Goal: Task Accomplishment & Management: Complete application form

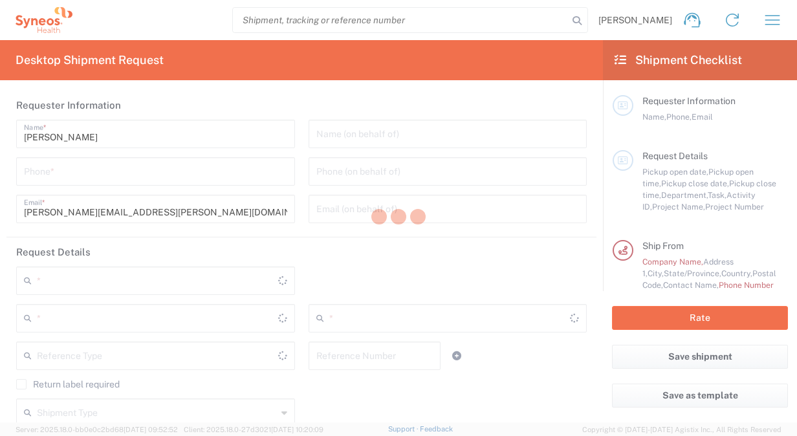
type input "[US_STATE]"
type input "[GEOGRAPHIC_DATA]"
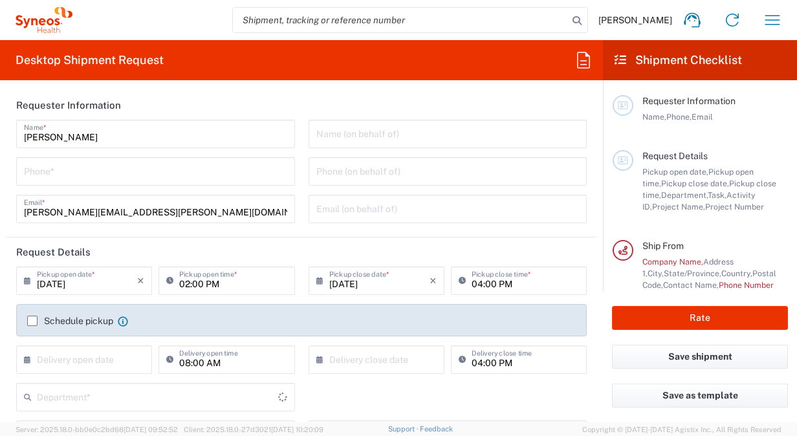
type input "3110"
type input "Syneos Health, LLC-[GEOGRAPHIC_DATA] [GEOGRAPHIC_DATA] [GEOGRAPHIC_DATA]"
click at [146, 175] on input "tel" at bounding box center [155, 170] width 263 height 23
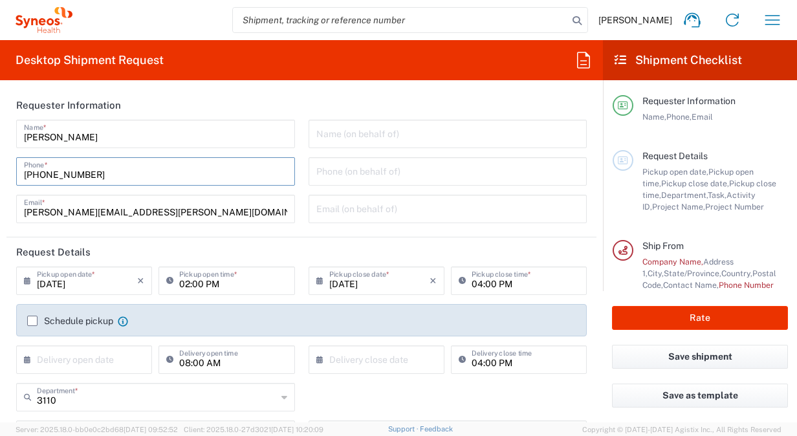
type input "[PHONE_NUMBER]"
click at [32, 319] on label "Schedule pickup" at bounding box center [70, 321] width 86 height 10
click at [32, 321] on input "Schedule pickup" at bounding box center [32, 321] width 0 height 0
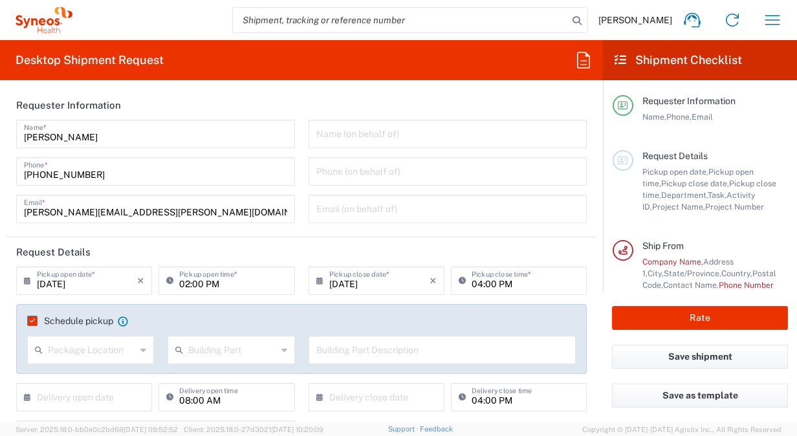
click at [140, 349] on icon at bounding box center [143, 349] width 6 height 21
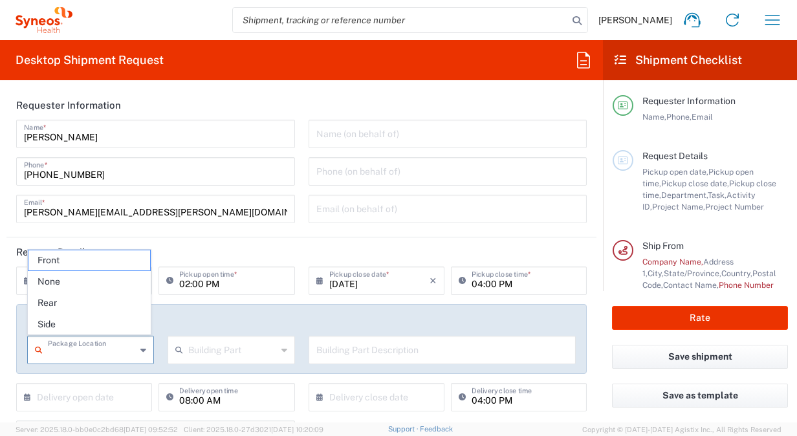
click at [250, 306] on div "Schedule pickup When scheduling a pickup please be sure to meet the following c…" at bounding box center [301, 339] width 570 height 70
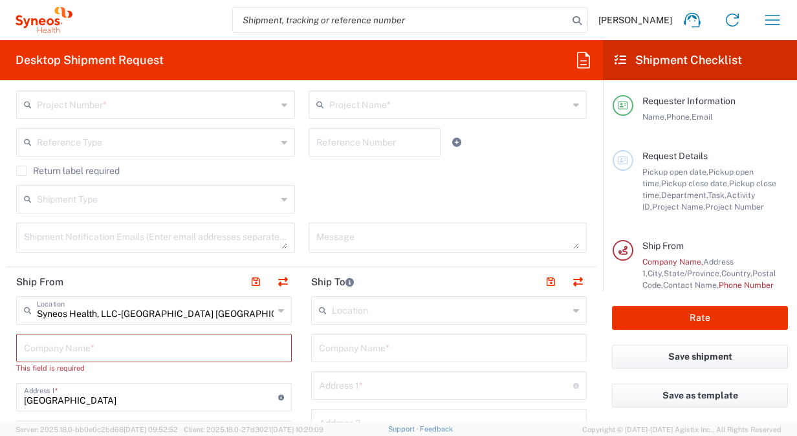
scroll to position [388, 0]
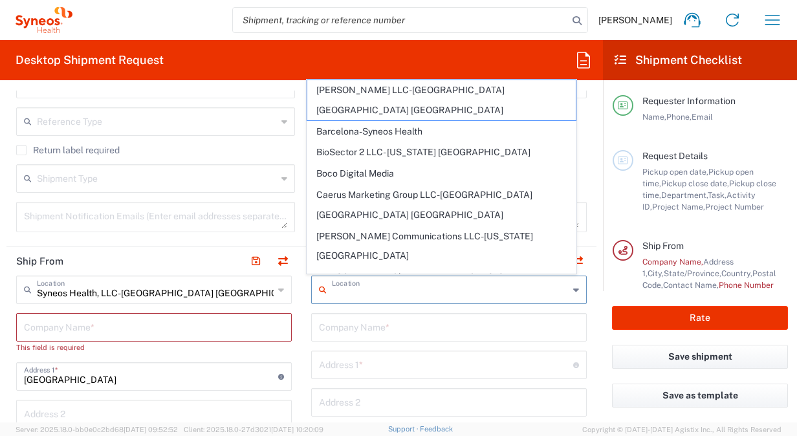
click at [374, 286] on input "text" at bounding box center [450, 288] width 237 height 23
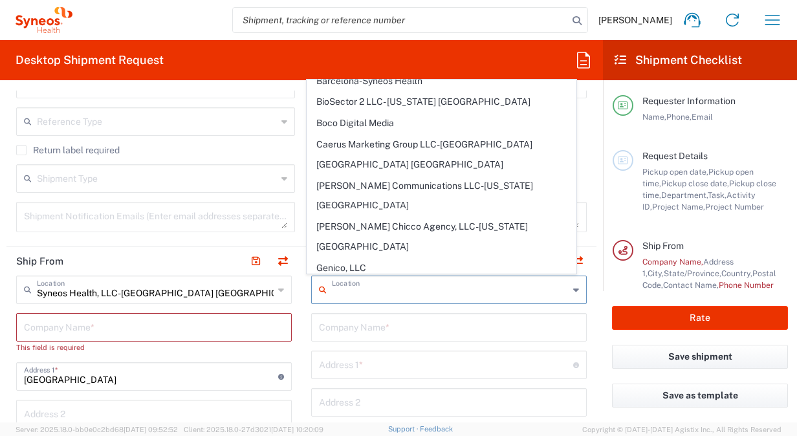
scroll to position [0, 0]
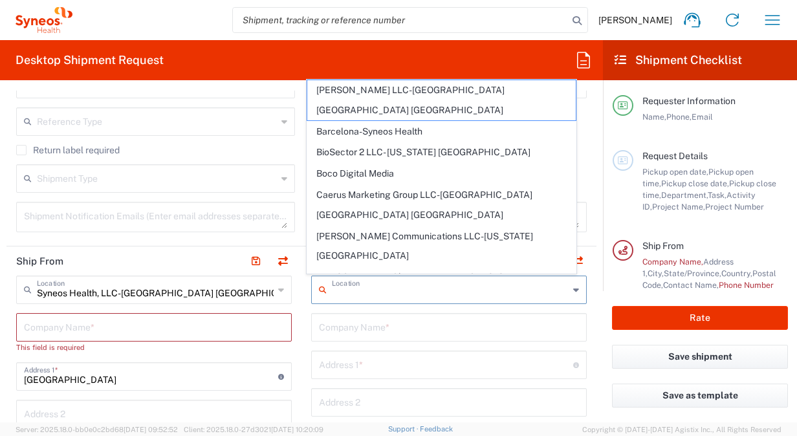
click at [363, 294] on input "text" at bounding box center [450, 288] width 237 height 23
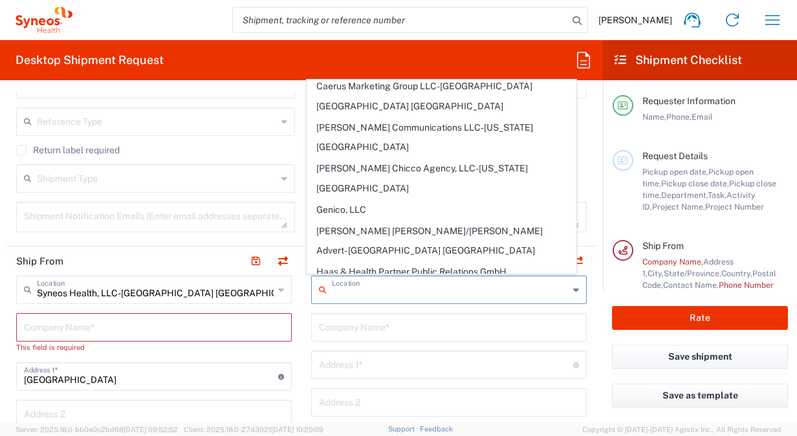
scroll to position [129, 0]
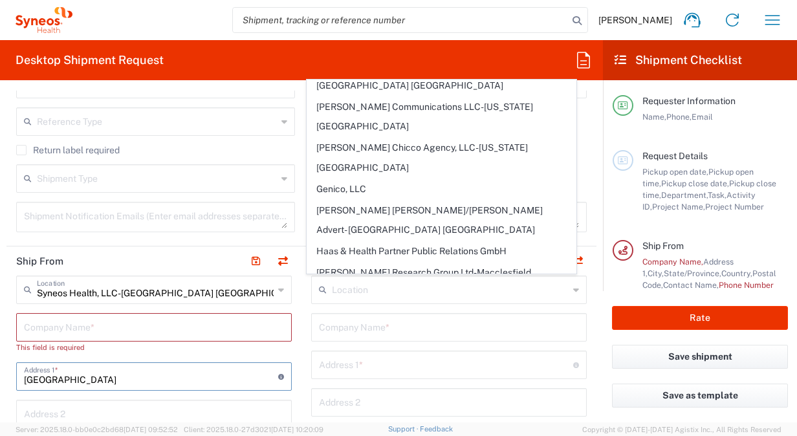
click at [149, 384] on input "[GEOGRAPHIC_DATA]" at bounding box center [151, 375] width 254 height 23
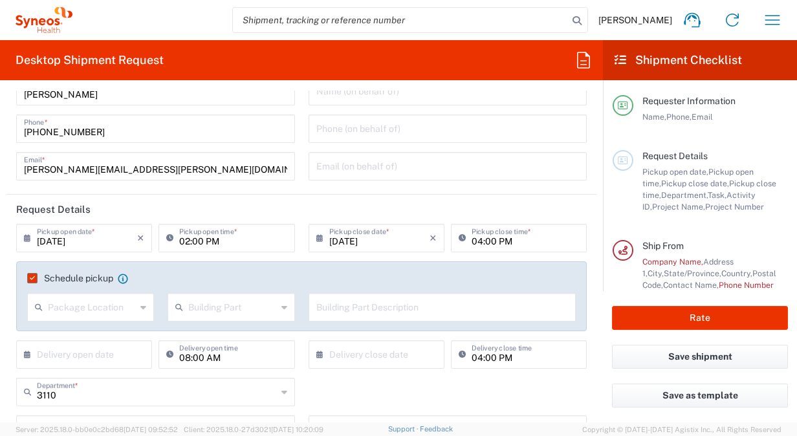
scroll to position [0, 0]
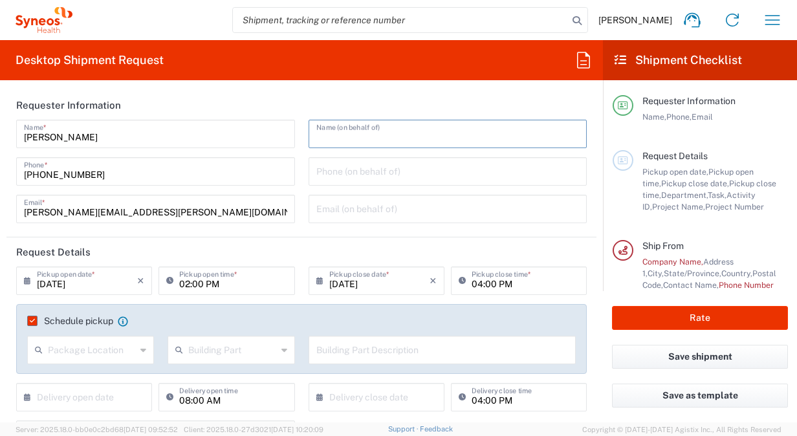
click at [372, 138] on input "text" at bounding box center [447, 133] width 263 height 23
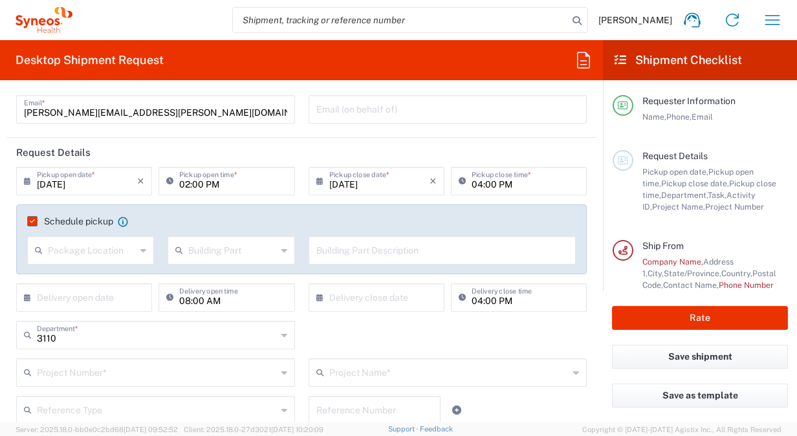
scroll to position [129, 0]
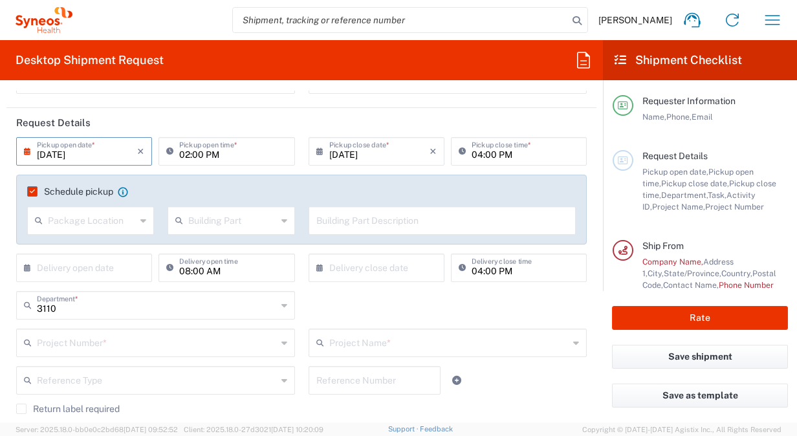
click at [47, 153] on input "[DATE]" at bounding box center [87, 150] width 100 height 23
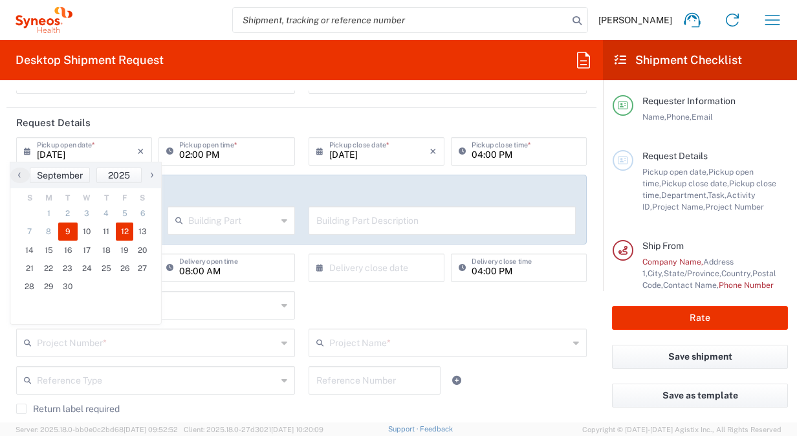
click at [122, 228] on span "12" at bounding box center [125, 231] width 18 height 18
type input "[DATE]"
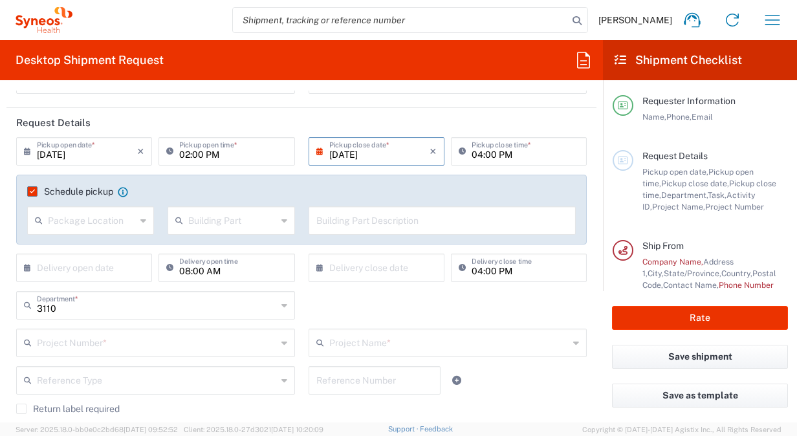
click at [134, 220] on div "Package Location" at bounding box center [90, 220] width 127 height 28
click at [221, 186] on agx-checkbox-control "Schedule pickup When scheduling a pickup please be sure to meet the following c…" at bounding box center [301, 192] width 548 height 12
